Goal: Transaction & Acquisition: Subscribe to service/newsletter

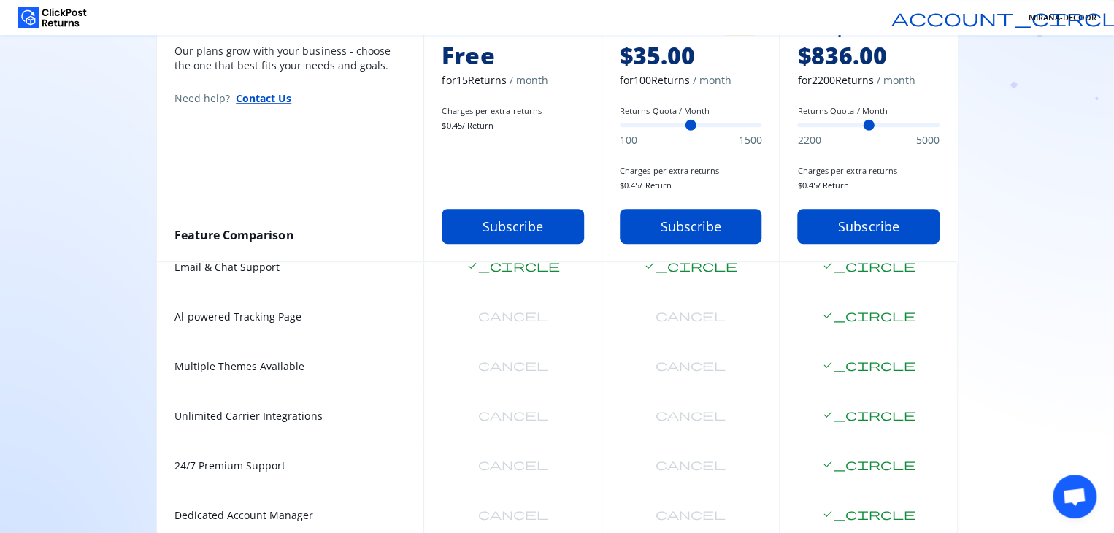
scroll to position [490, 0]
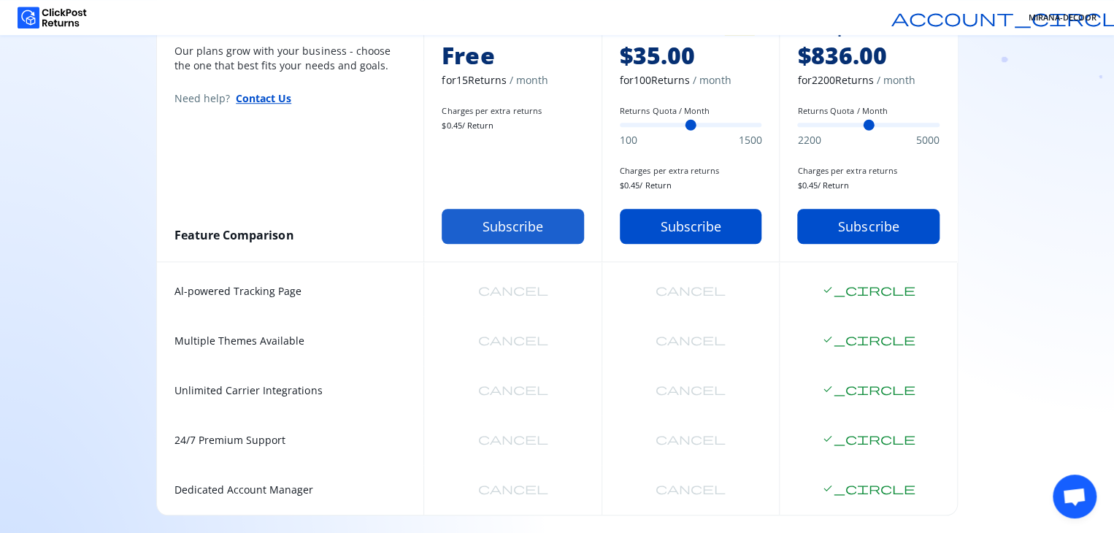
click at [496, 223] on button "Subscribe" at bounding box center [513, 226] width 142 height 35
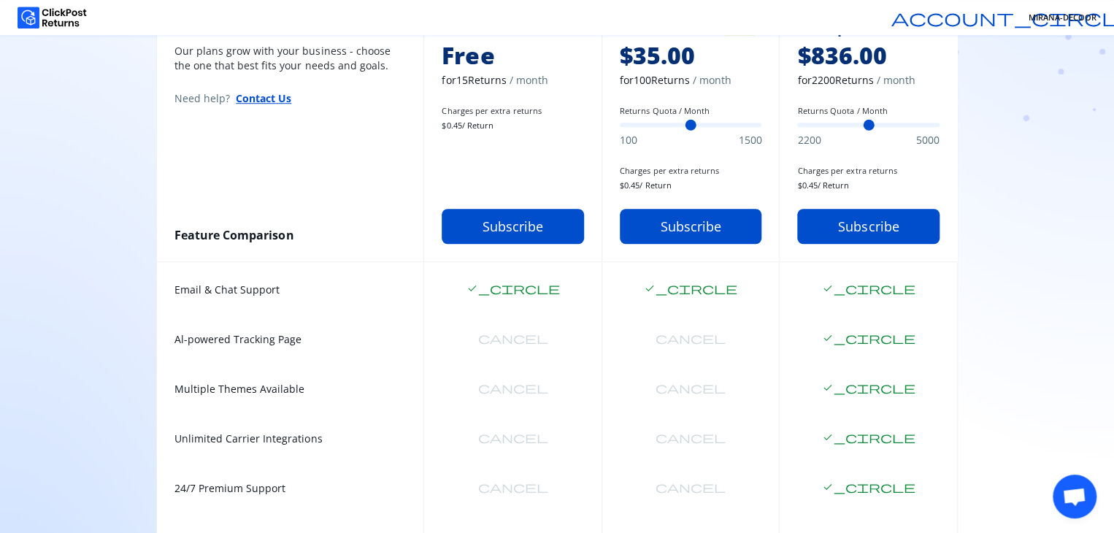
scroll to position [417, 0]
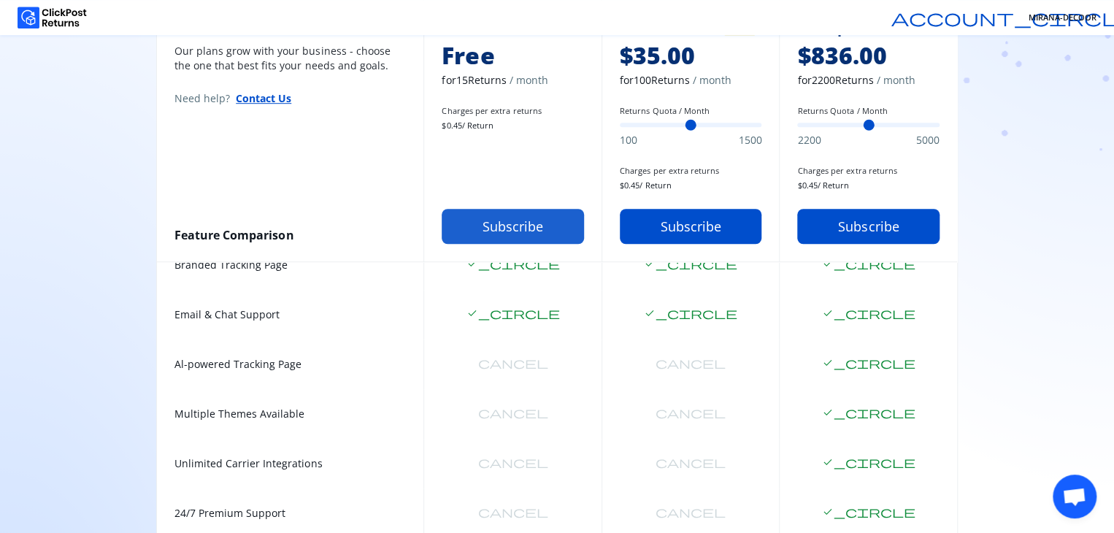
click at [512, 227] on button "Subscribe" at bounding box center [513, 226] width 142 height 35
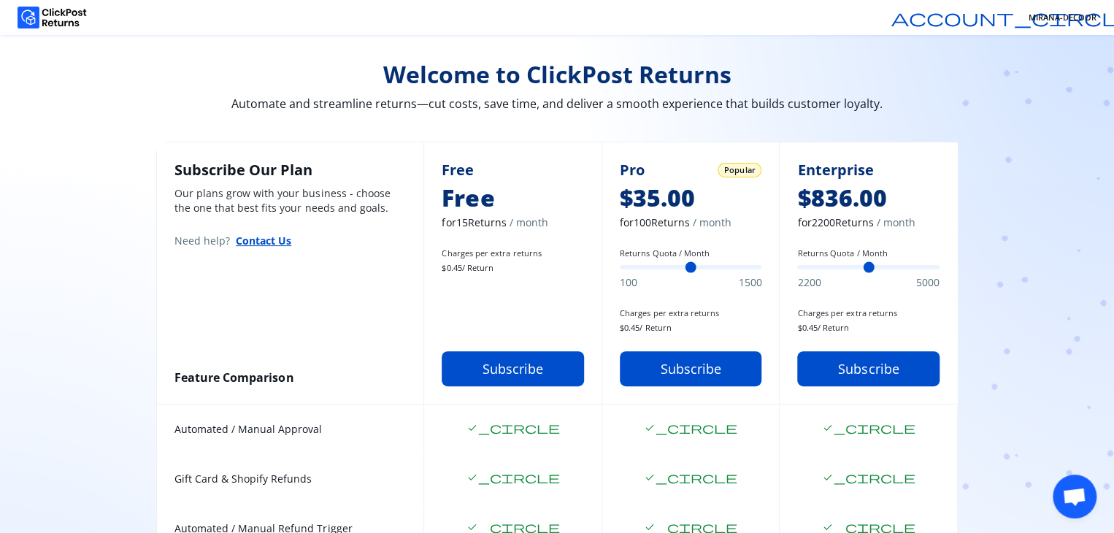
scroll to position [0, 0]
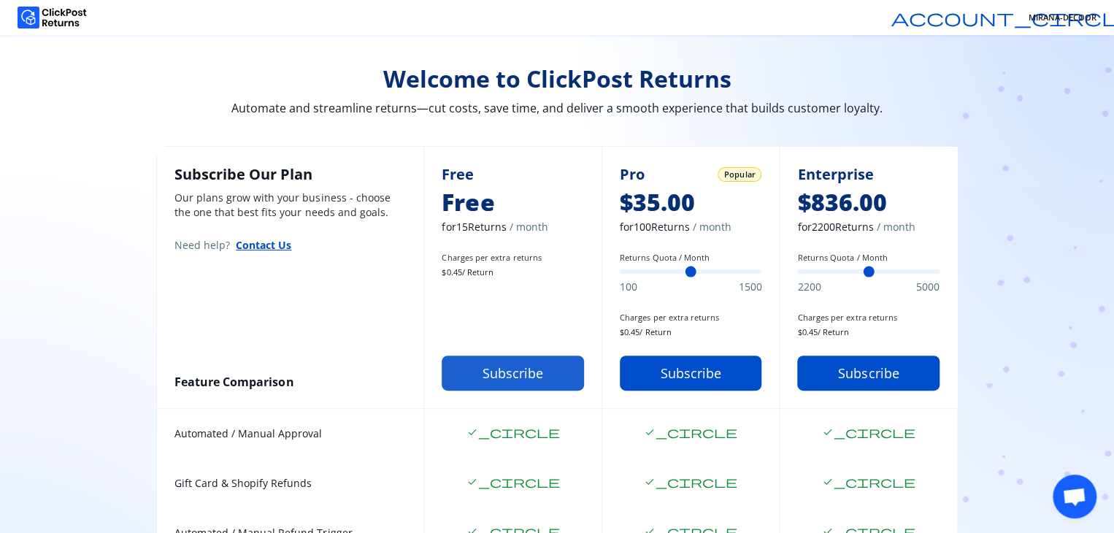
click at [488, 379] on button "Subscribe" at bounding box center [513, 372] width 142 height 35
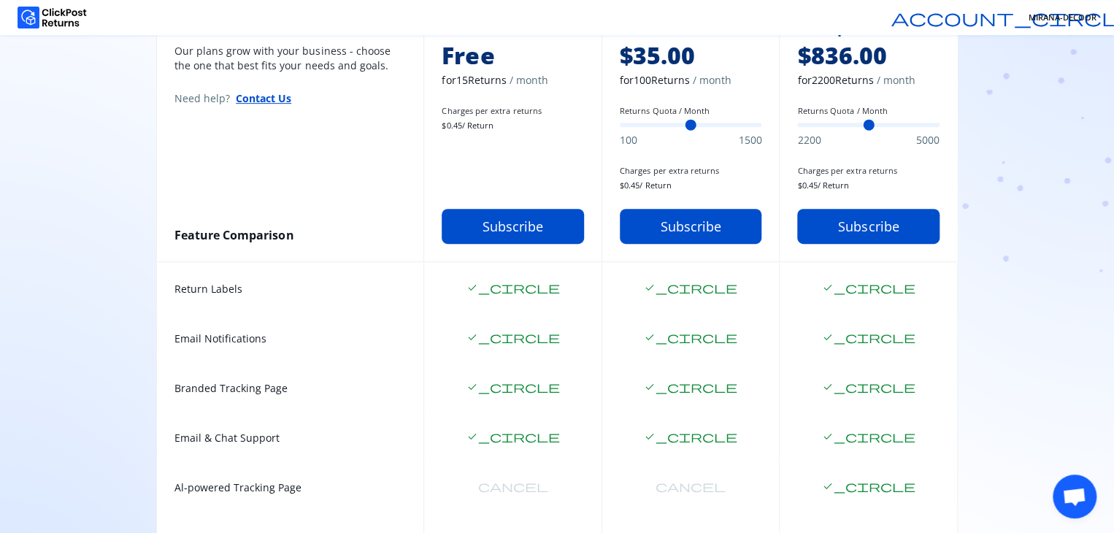
scroll to position [365, 0]
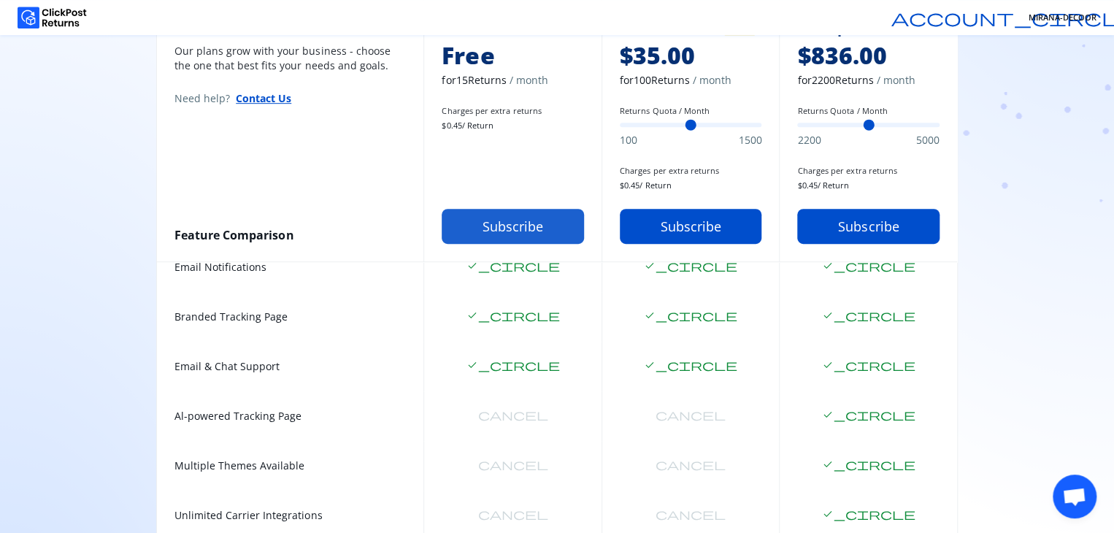
click at [485, 236] on button "Subscribe" at bounding box center [513, 226] width 142 height 35
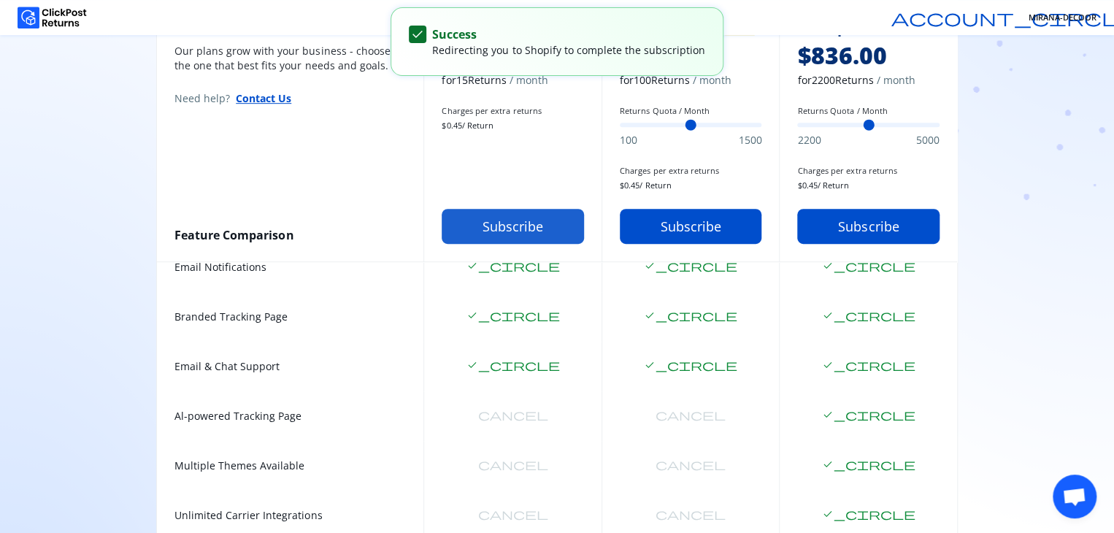
click at [485, 236] on button "Subscribe" at bounding box center [513, 226] width 142 height 35
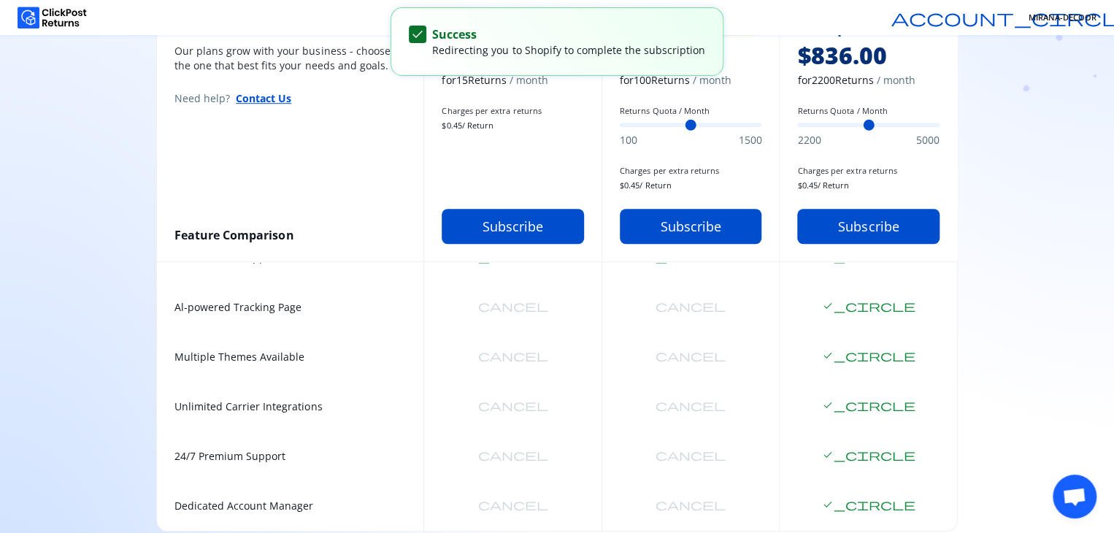
scroll to position [490, 0]
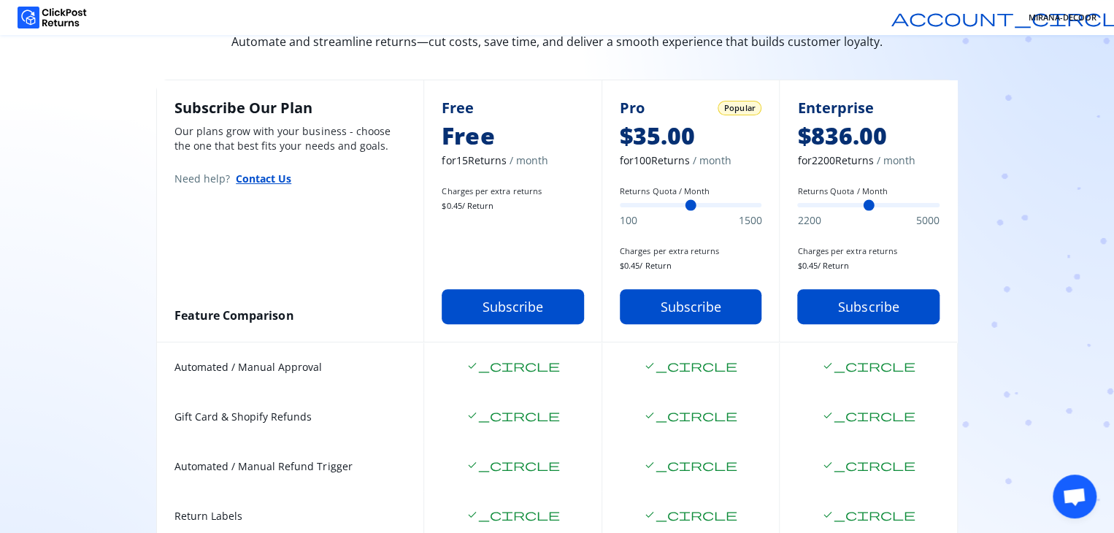
scroll to position [52, 0]
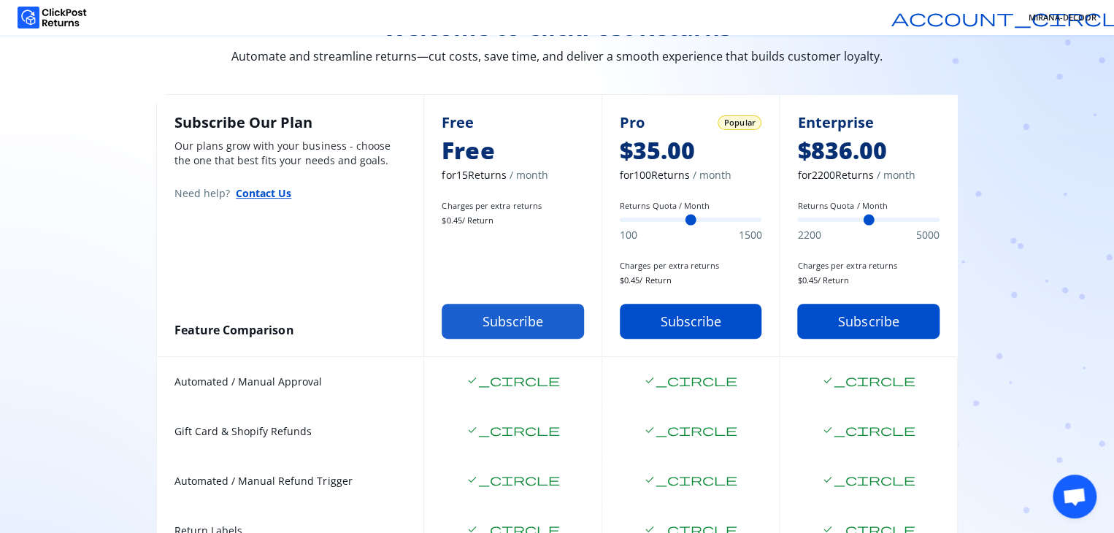
click at [499, 328] on button "Subscribe" at bounding box center [513, 321] width 142 height 35
